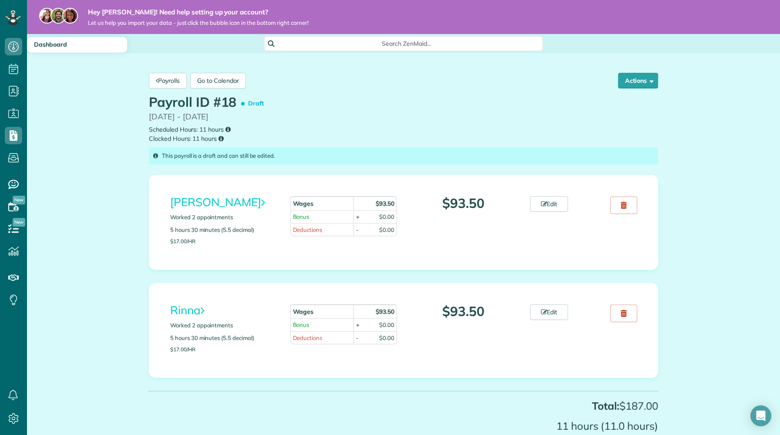
scroll to position [4, 4]
click at [10, 45] on icon at bounding box center [13, 46] width 17 height 17
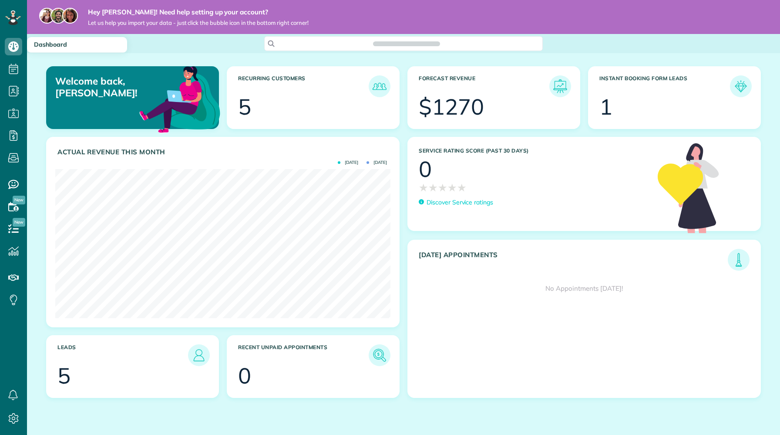
scroll to position [149, 335]
click at [561, 87] on img at bounding box center [560, 86] width 20 height 20
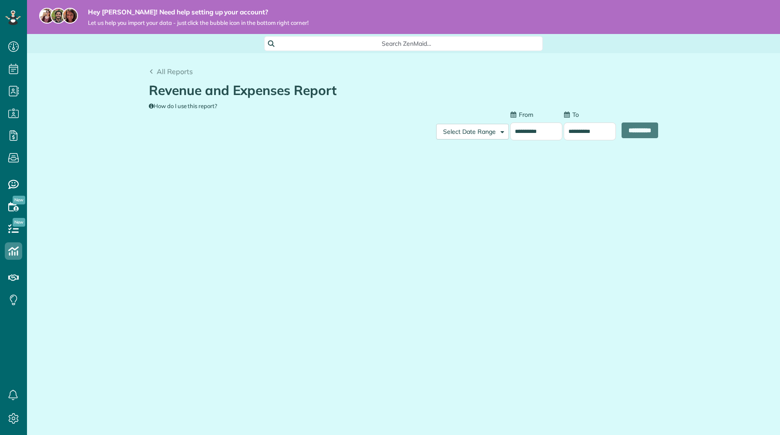
scroll to position [4, 4]
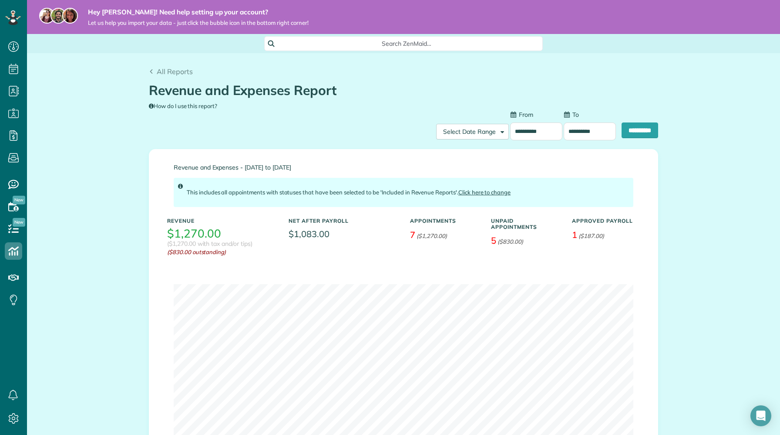
type input "**********"
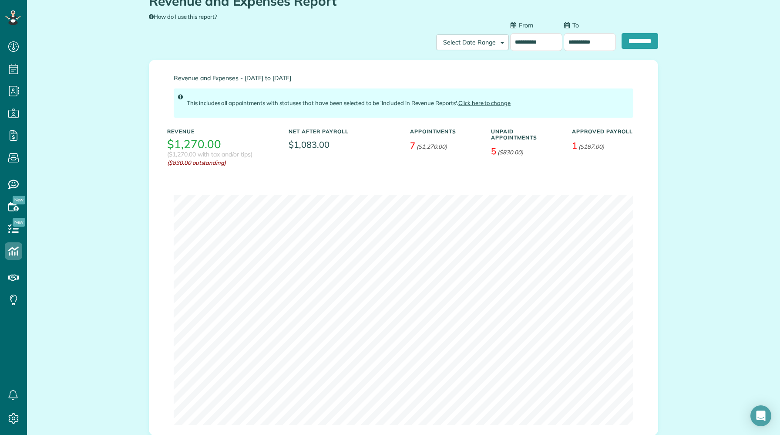
scroll to position [87, 0]
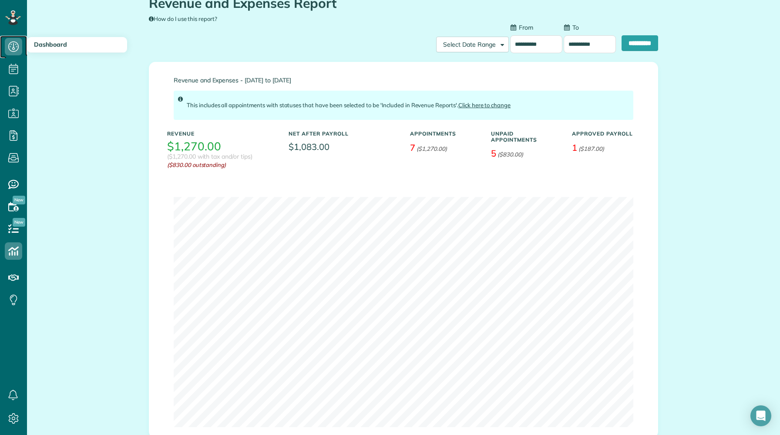
click at [7, 51] on icon at bounding box center [13, 46] width 17 height 17
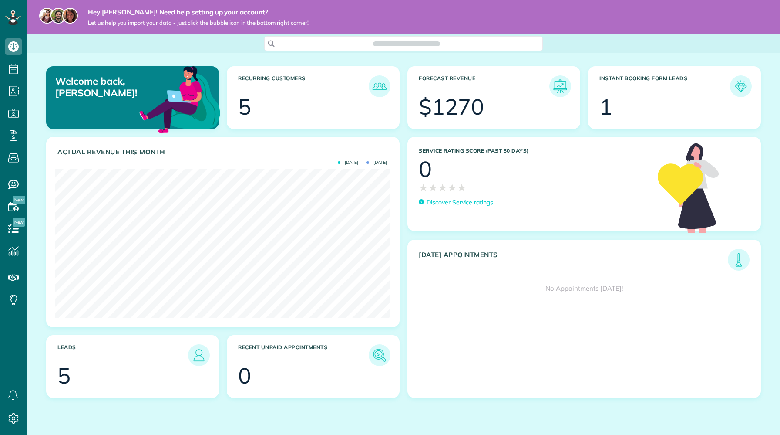
scroll to position [149, 335]
click at [562, 89] on img at bounding box center [560, 86] width 20 height 20
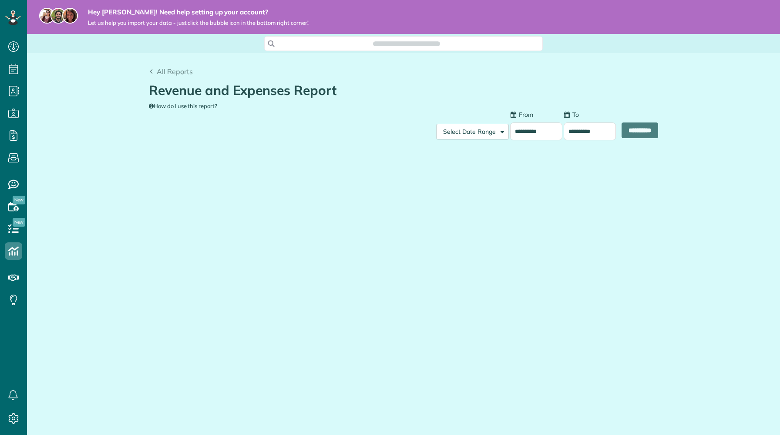
scroll to position [4, 4]
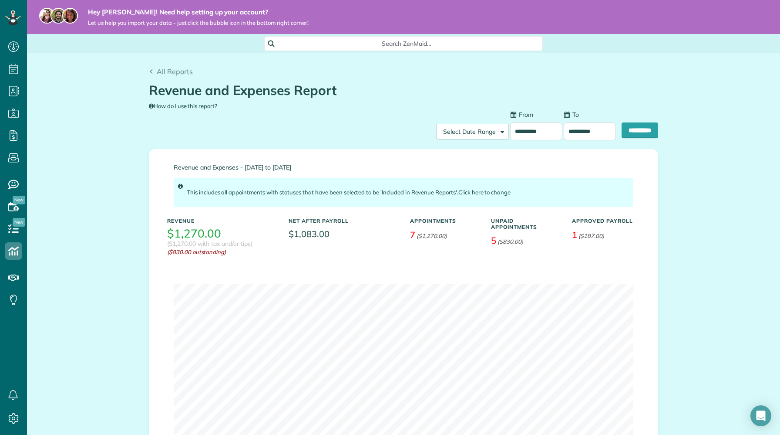
type input "**********"
